Goal: Information Seeking & Learning: Learn about a topic

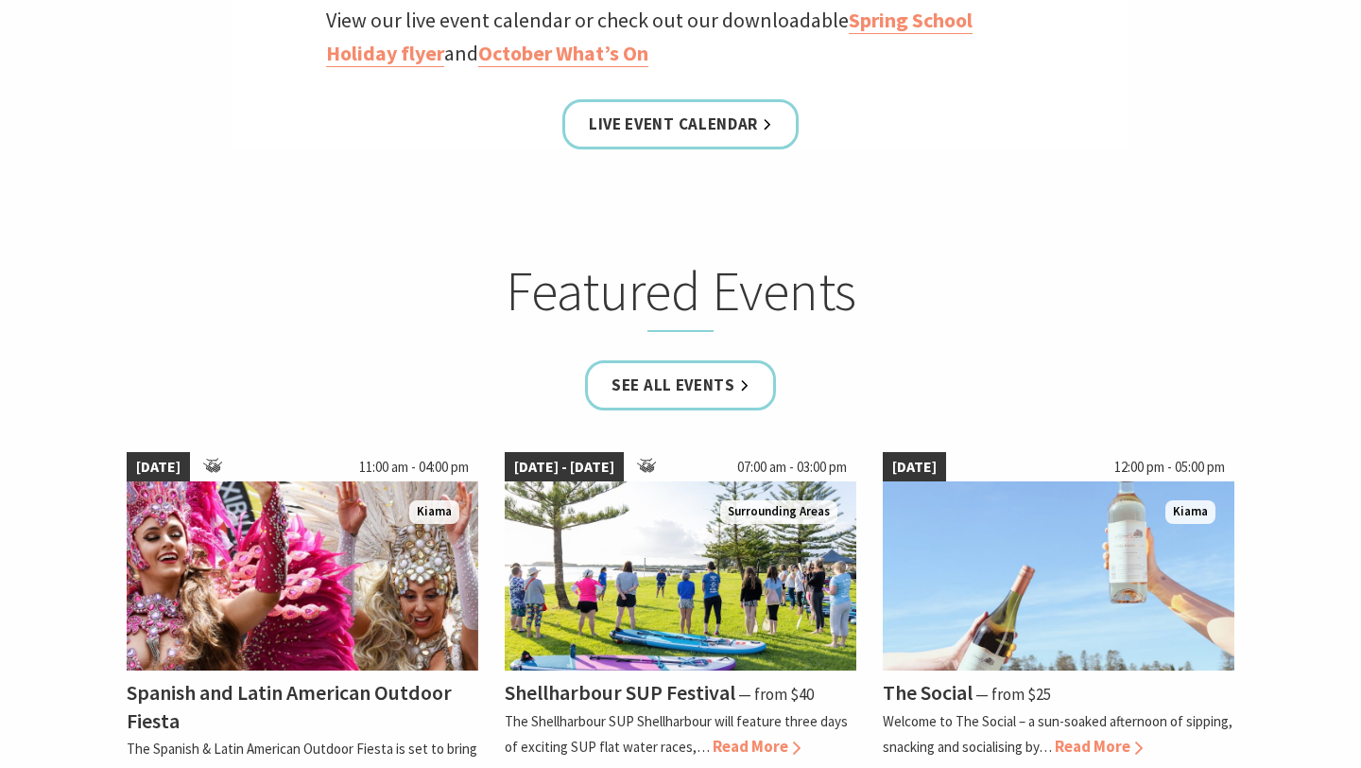
scroll to position [942, 0]
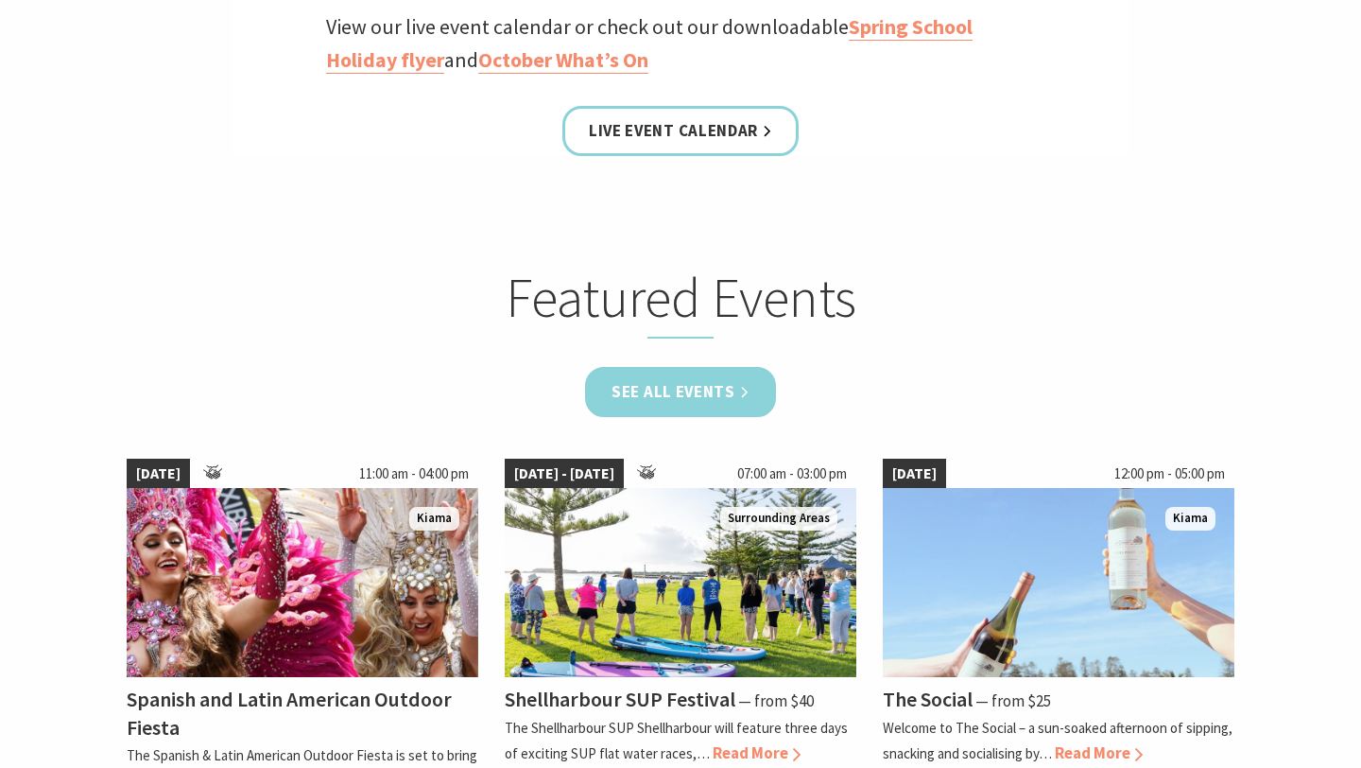
click at [686, 391] on link "See all Events" at bounding box center [680, 392] width 191 height 50
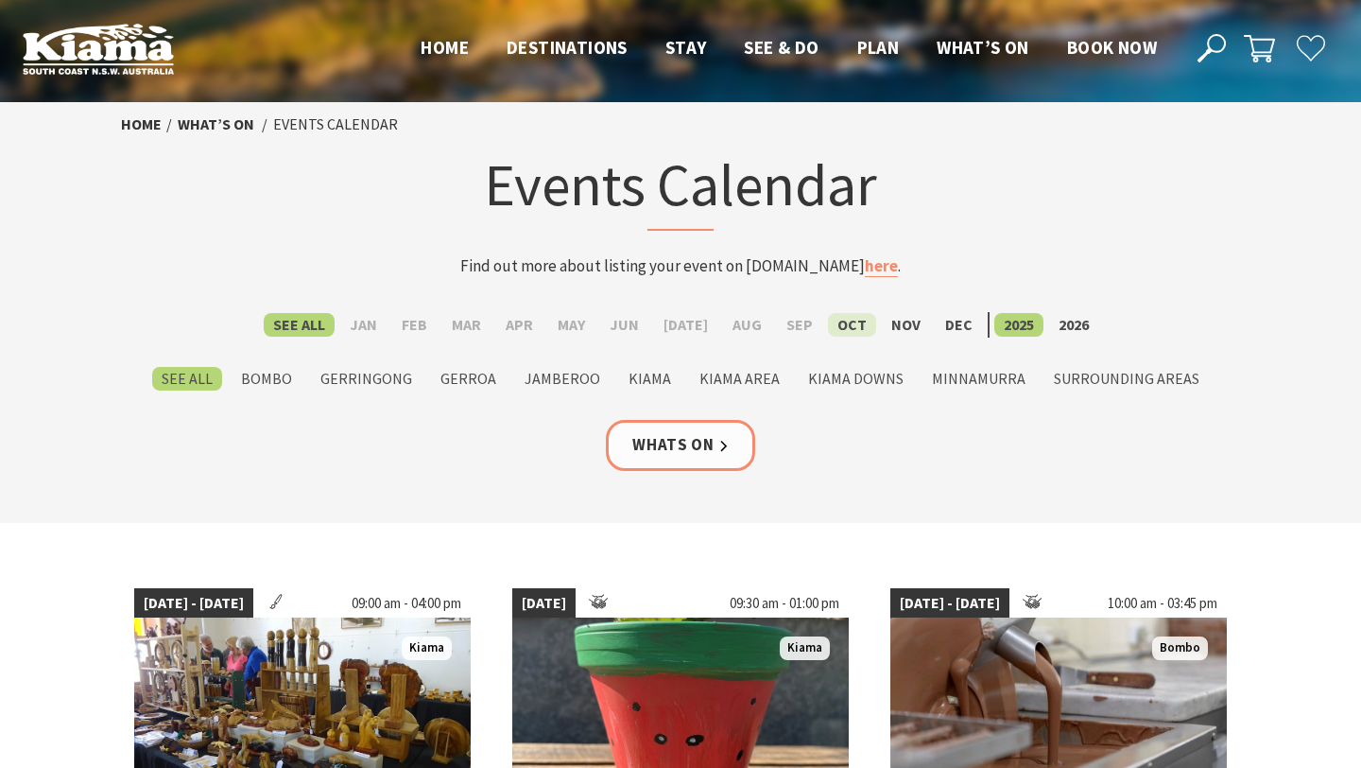
click at [842, 325] on label "Oct" at bounding box center [852, 325] width 48 height 24
click at [0, 0] on input "Oct" at bounding box center [0, 0] width 0 height 0
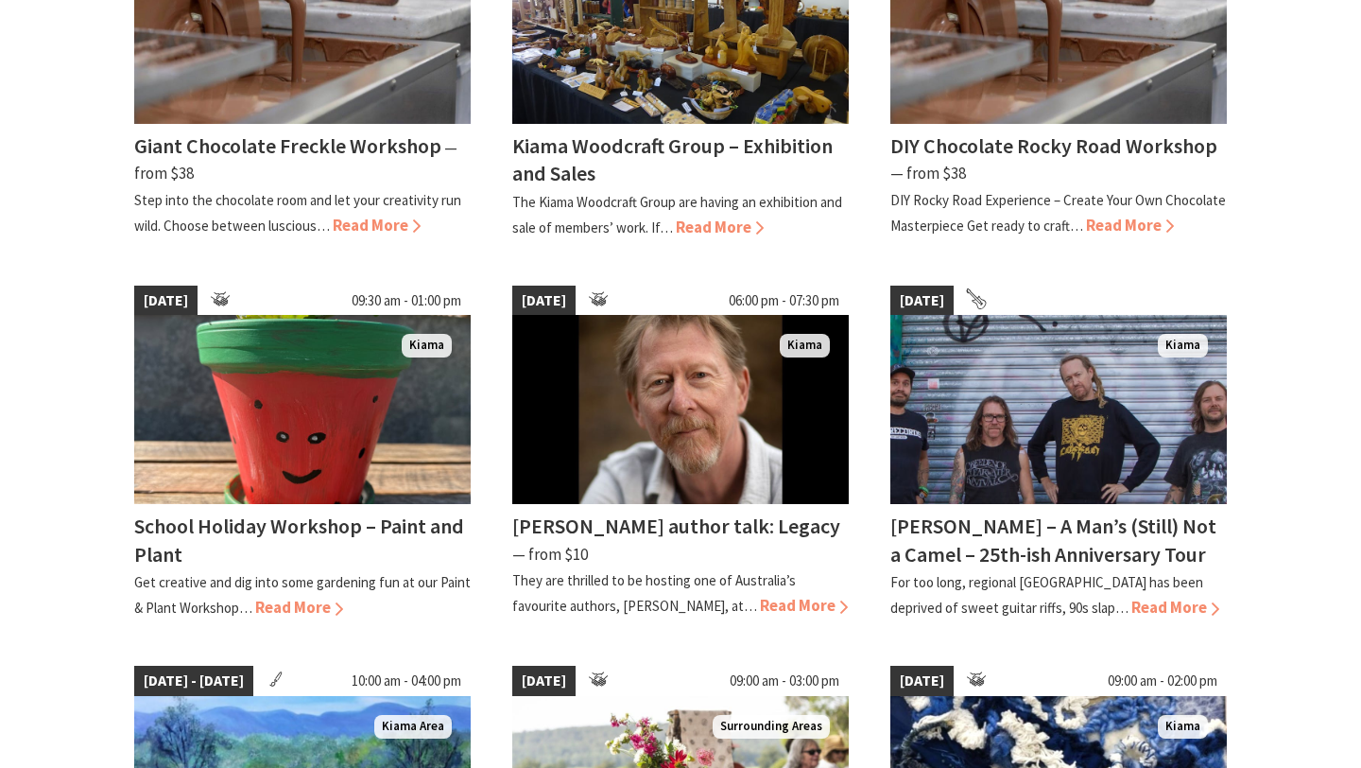
scroll to position [685, 0]
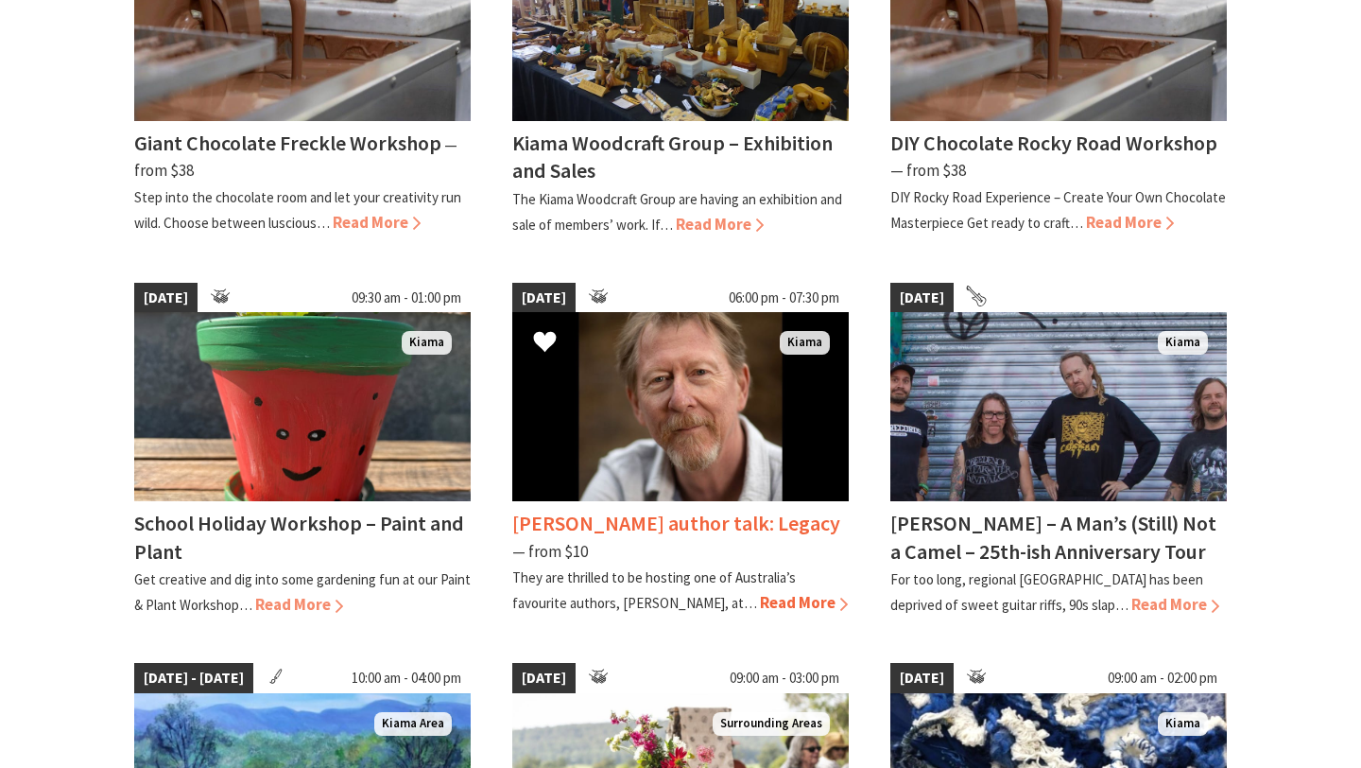
click at [622, 473] on img at bounding box center [680, 406] width 336 height 189
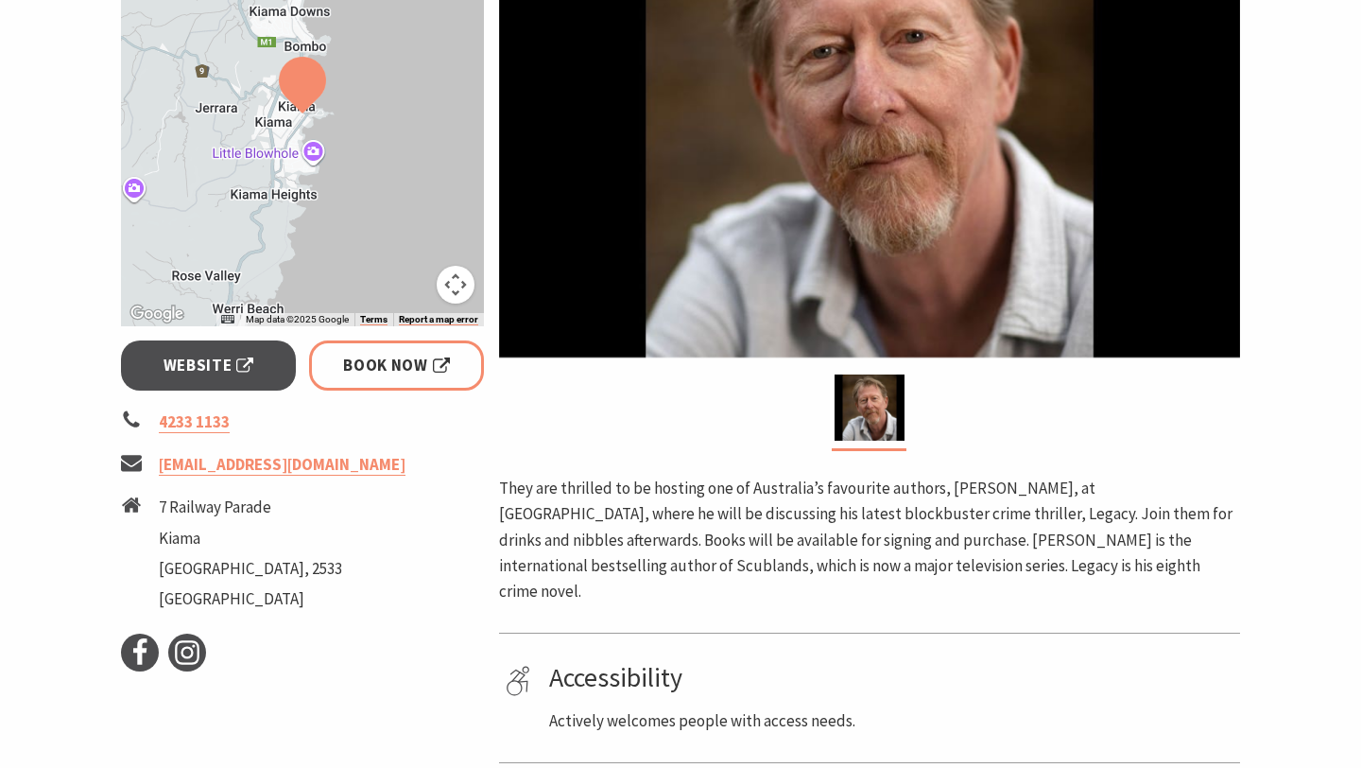
scroll to position [485, 0]
